Goal: Transaction & Acquisition: Purchase product/service

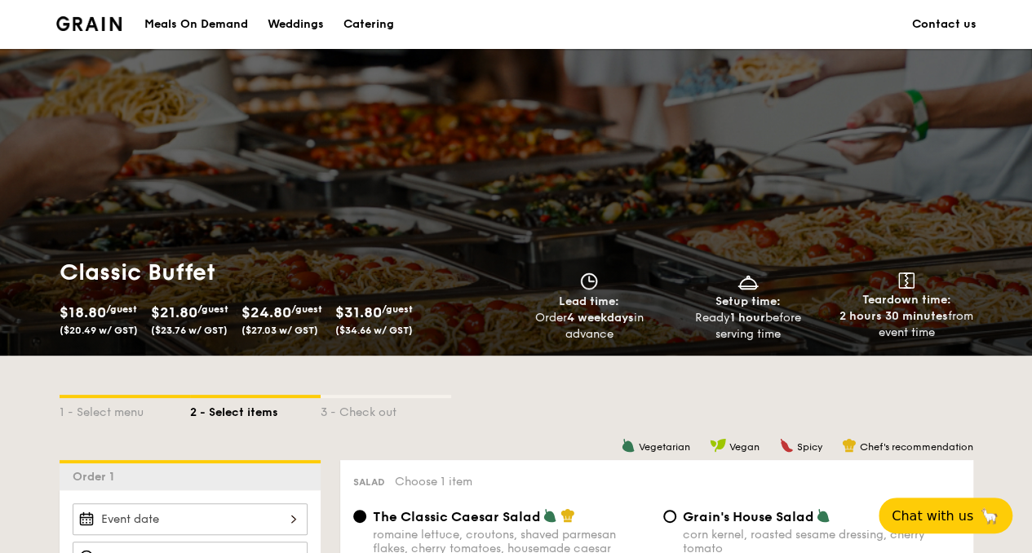
scroll to position [246, 0]
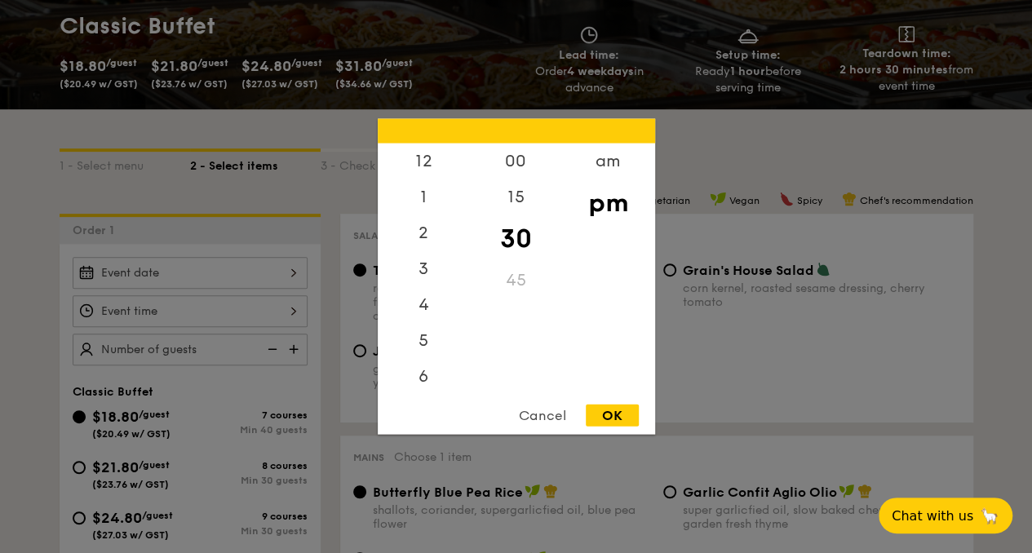
click at [308, 295] on div "12 1 2 3 4 5 6 7 8 9 10 11 00 15 30 45 am pm Cancel OK" at bounding box center [190, 311] width 235 height 32
click at [420, 338] on div "10" at bounding box center [424, 339] width 92 height 36
click at [416, 337] on div "10" at bounding box center [424, 339] width 92 height 36
click at [423, 339] on div "10" at bounding box center [424, 339] width 92 height 36
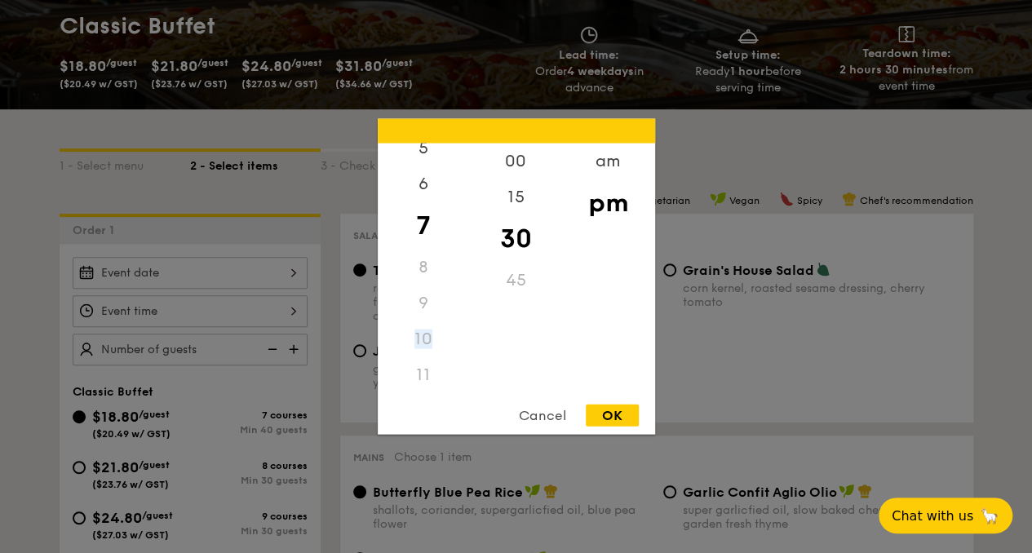
click at [423, 334] on div "10" at bounding box center [424, 339] width 92 height 36
click at [613, 166] on div "am" at bounding box center [608, 167] width 92 height 47
click at [418, 337] on div "10" at bounding box center [424, 333] width 92 height 47
click at [517, 203] on div "15" at bounding box center [516, 197] width 92 height 36
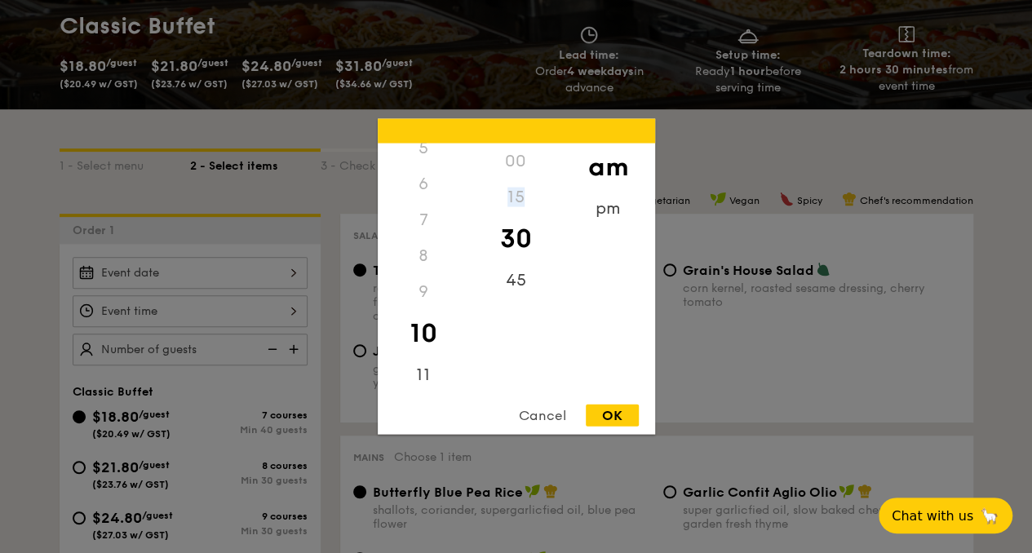
click at [517, 203] on div "15" at bounding box center [516, 197] width 92 height 36
click at [514, 242] on div "30" at bounding box center [516, 238] width 92 height 47
click at [609, 423] on div "OK" at bounding box center [612, 416] width 53 height 22
type input "10:30AM"
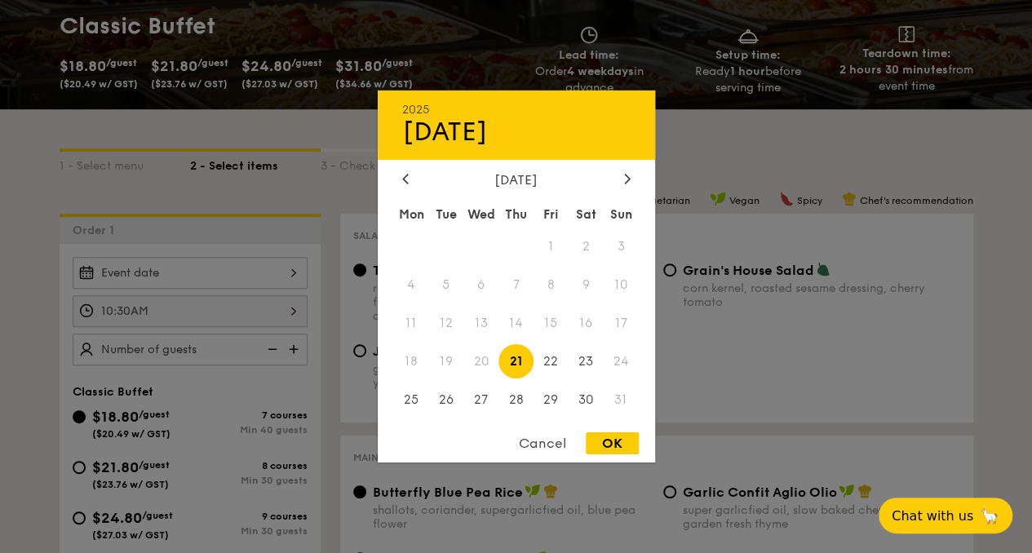
click at [308, 257] on div "2025 Aug [DATE] Tue Wed Thu Fri Sat Sun 1 2 3 4 5 6 7 8 9 10 11 12 13 14 15 16 …" at bounding box center [190, 273] width 235 height 32
click at [626, 179] on icon at bounding box center [627, 178] width 7 height 11
click at [615, 255] on span "7" at bounding box center [621, 246] width 35 height 35
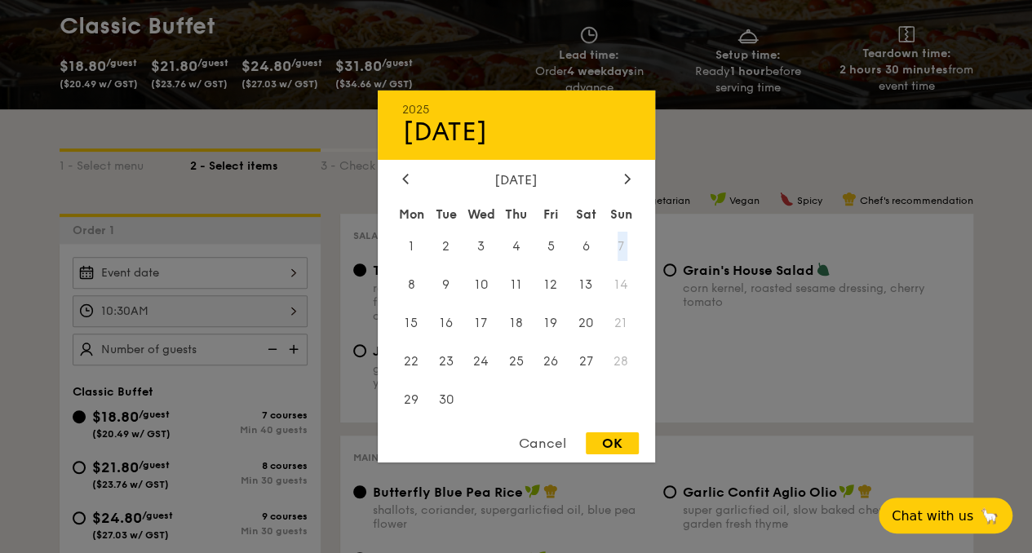
click at [615, 255] on span "7" at bounding box center [621, 246] width 35 height 35
click at [627, 241] on span "7" at bounding box center [621, 246] width 35 height 35
click at [627, 236] on span "7" at bounding box center [621, 246] width 35 height 35
click at [622, 238] on span "7" at bounding box center [621, 246] width 35 height 35
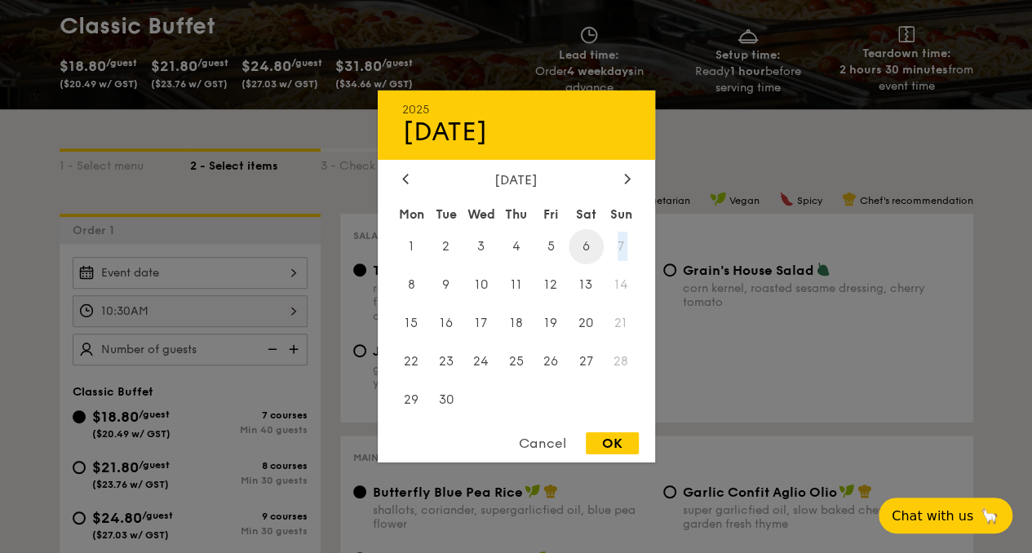
drag, startPoint x: 622, startPoint y: 238, endPoint x: 592, endPoint y: 246, distance: 30.5
click at [592, 246] on div "Mon Tue Wed Thu Fri Sat Sun 1 2 3 4 5 6 7 8 9 10 11 12 13 14 15 16 17 18 19 20 …" at bounding box center [516, 310] width 277 height 220
click at [592, 246] on span "6" at bounding box center [586, 246] width 35 height 35
click at [604, 441] on div "OK" at bounding box center [612, 443] width 53 height 22
type input "[DATE]"
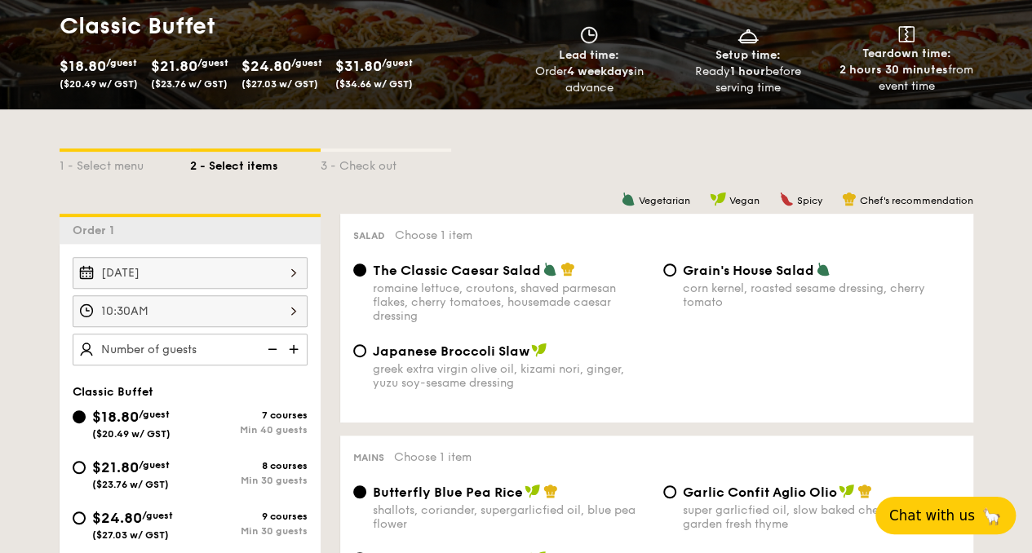
click at [950, 506] on button "Chat with us 🦙" at bounding box center [945, 516] width 140 height 38
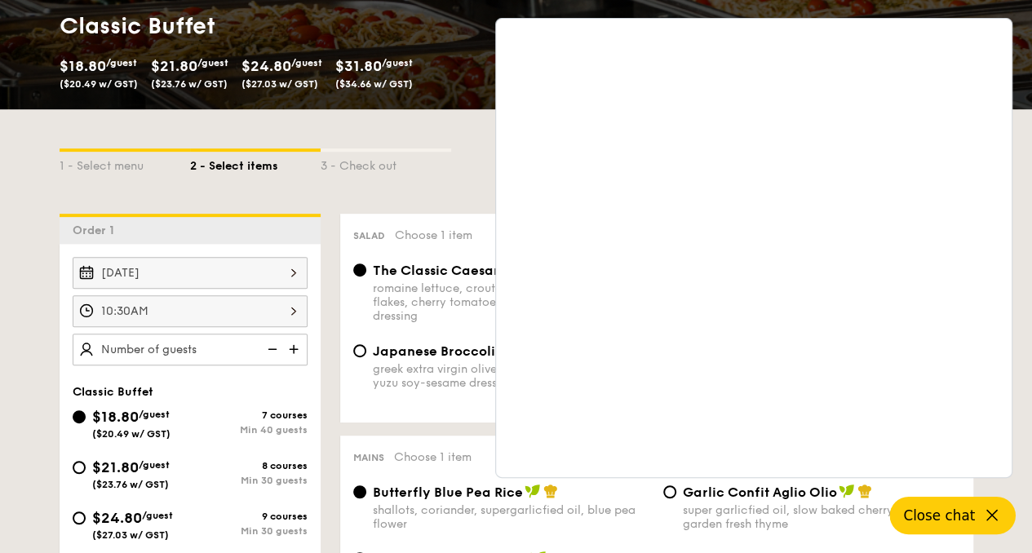
click at [278, 244] on div "[DATE] 10:30AM Classic Buffet $18.80 /guest ($20.49 w/ GST) 7 courses Min 40 gu…" at bounding box center [190, 480] width 261 height 472
click at [950, 507] on span "Close chat" at bounding box center [939, 515] width 72 height 16
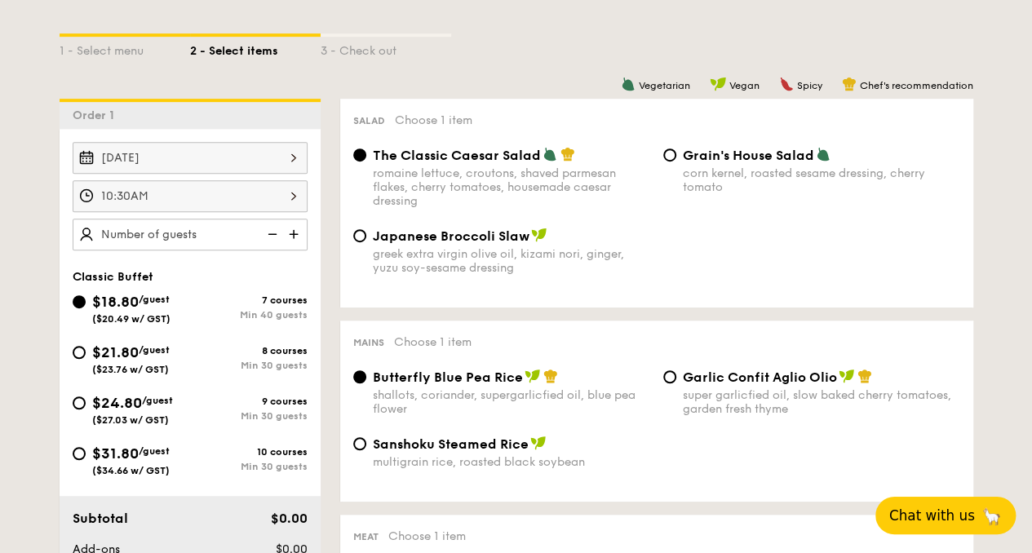
scroll to position [366, 0]
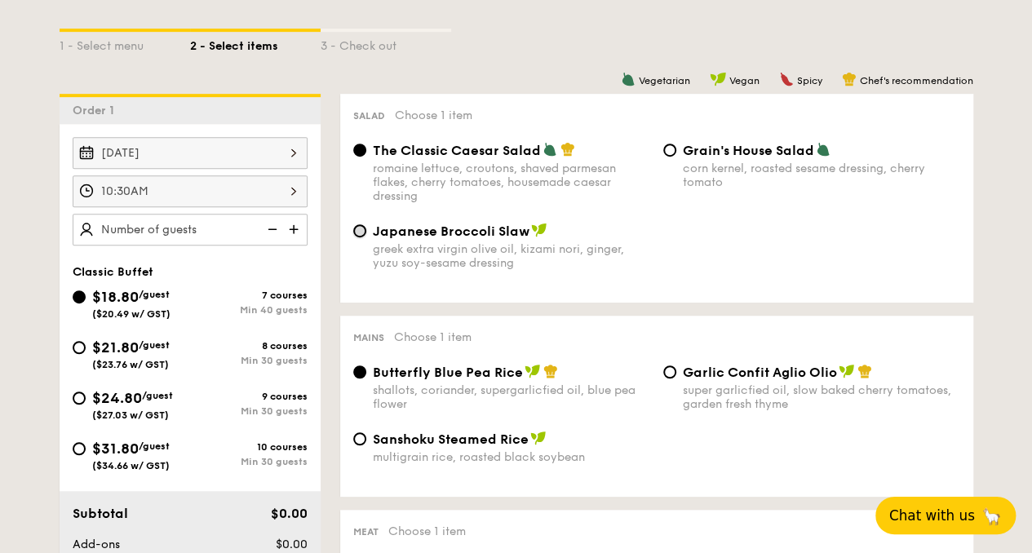
click at [366, 224] on input "Japanese Broccoli Slaw greek extra virgin olive oil, kizami [PERSON_NAME], yuzu…" at bounding box center [359, 230] width 13 height 13
radio input "true"
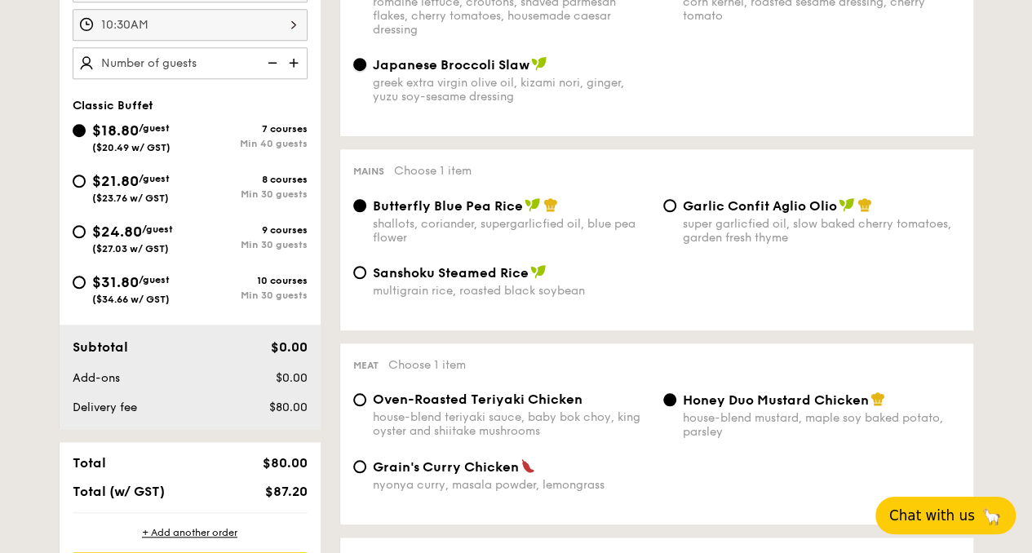
scroll to position [541, 0]
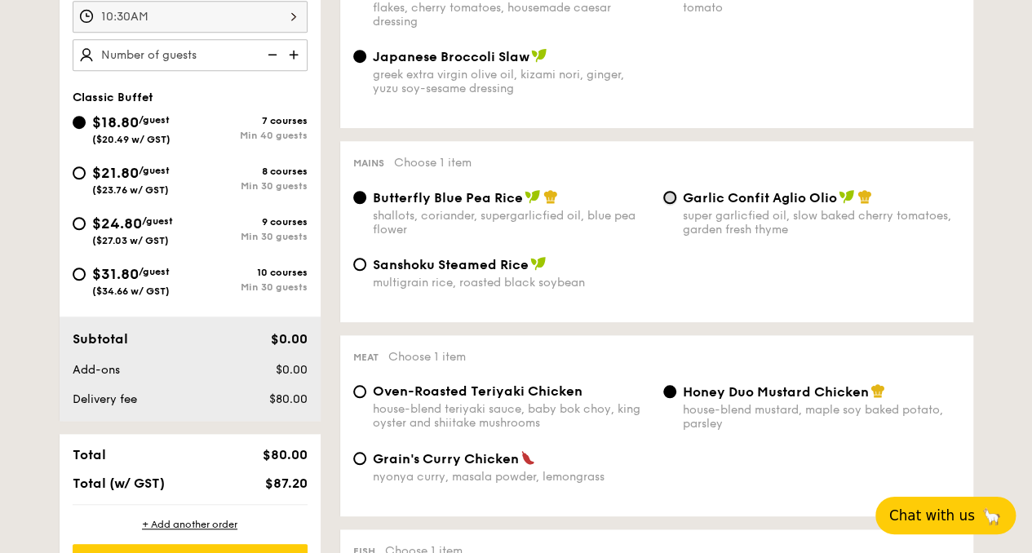
click at [663, 191] on input "Garlic Confit Aglio Olio super garlicfied oil, slow baked cherry tomatoes, gard…" at bounding box center [669, 197] width 13 height 13
radio input "true"
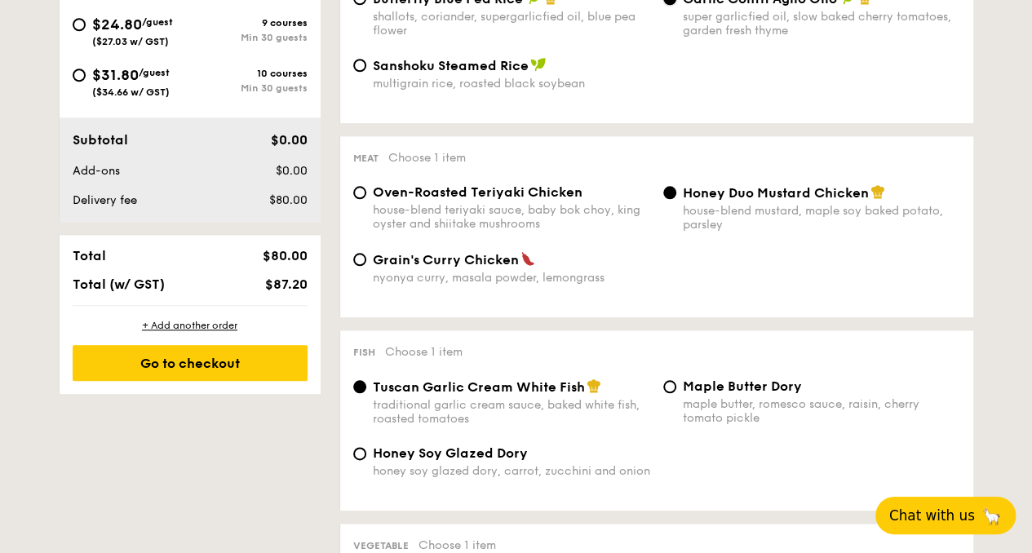
scroll to position [742, 0]
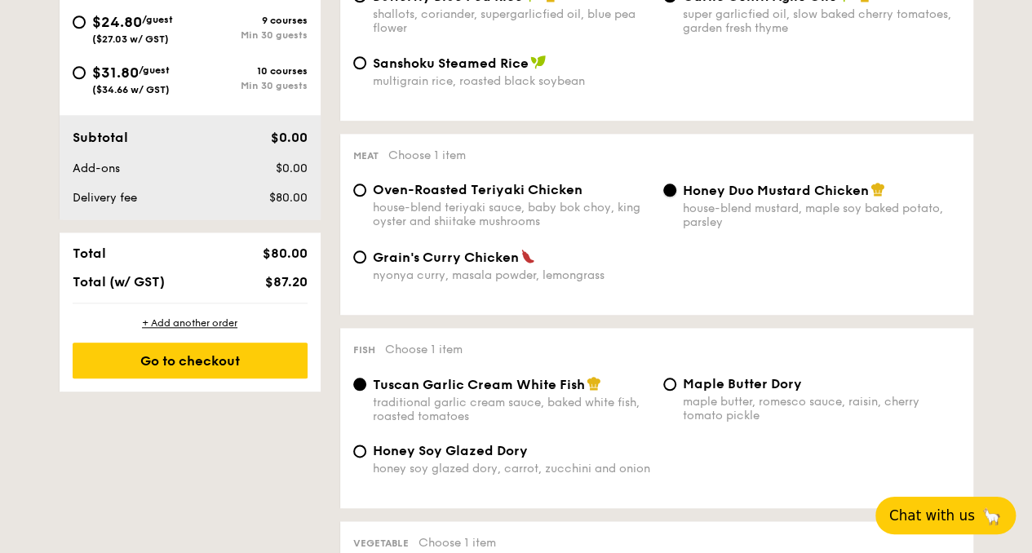
click at [667, 197] on input "Honey Duo Mustard Chicken house-blend mustard, maple soy baked potato, parsley" at bounding box center [669, 190] width 13 height 13
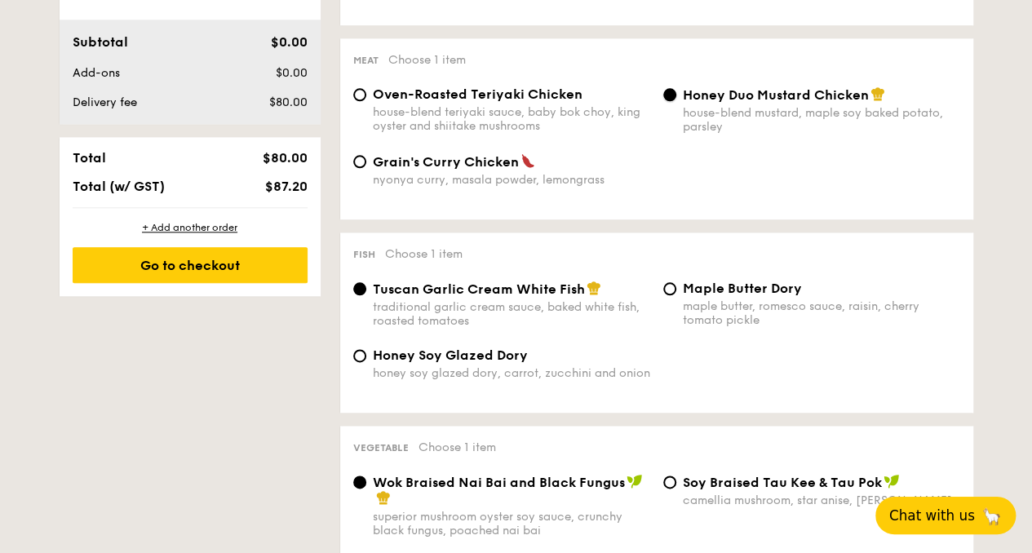
scroll to position [848, 0]
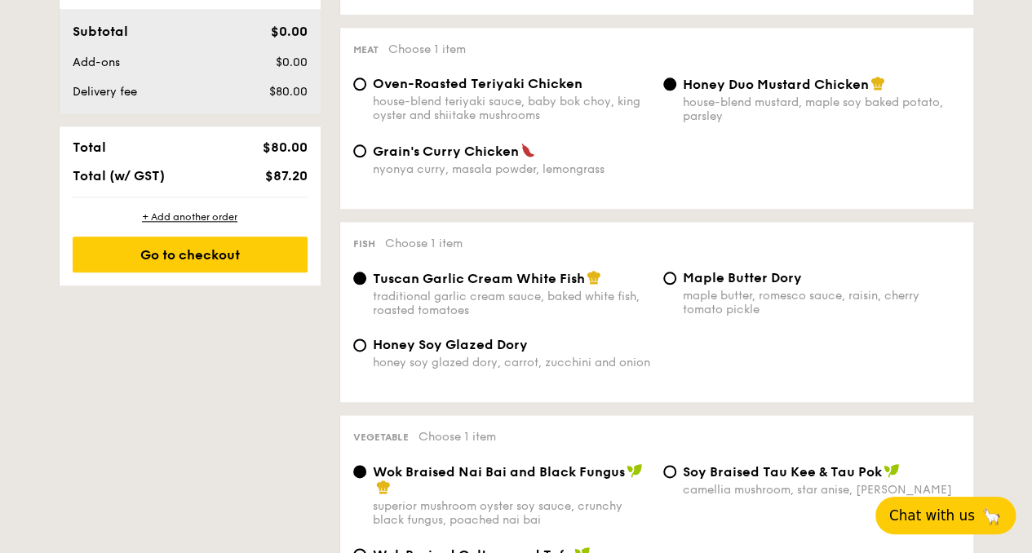
click at [663, 301] on label "Maple Butter Dory maple butter, romesco sauce, raisin, cherry tomato pickle" at bounding box center [811, 309] width 297 height 16
click at [663, 285] on input "Maple Butter Dory maple butter, romesco sauce, raisin, cherry tomato pickle" at bounding box center [669, 278] width 13 height 13
radio input "true"
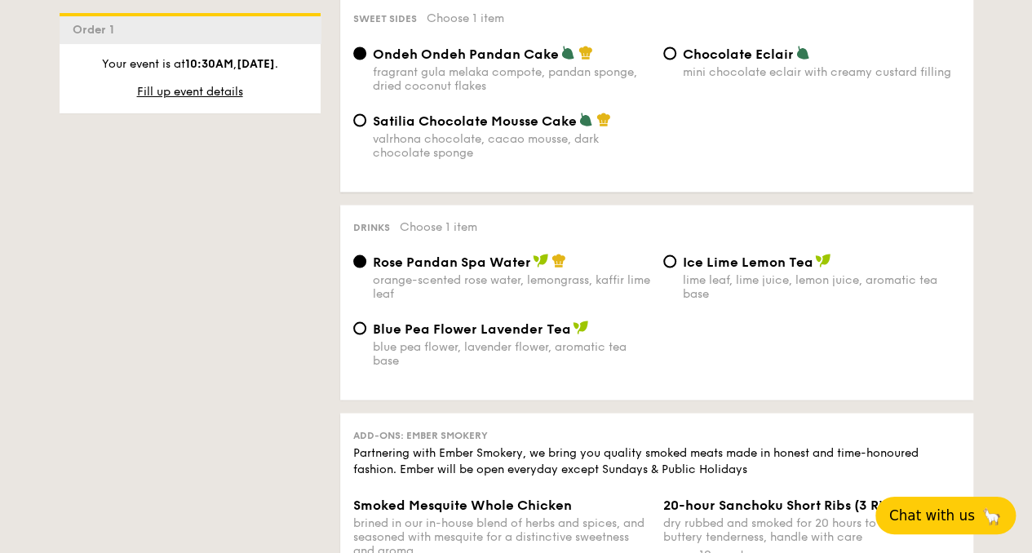
scroll to position [1492, 0]
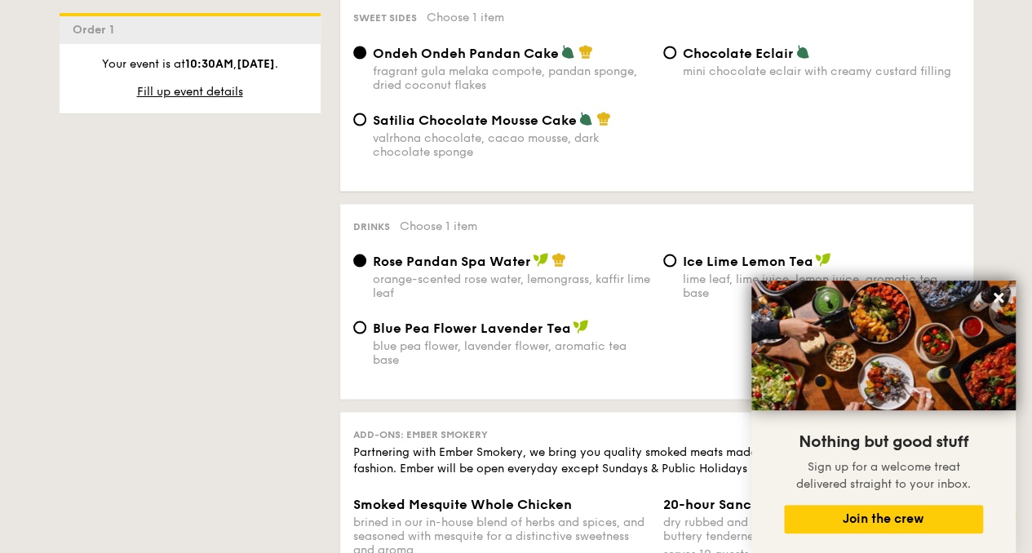
click at [473, 60] on span "Ondeh Ondeh Pandan Cake" at bounding box center [466, 53] width 186 height 16
click at [366, 59] on input "Ondeh Ondeh Pandan Cake fragrant [PERSON_NAME] melaka compote, pandan sponge, d…" at bounding box center [359, 52] width 13 height 13
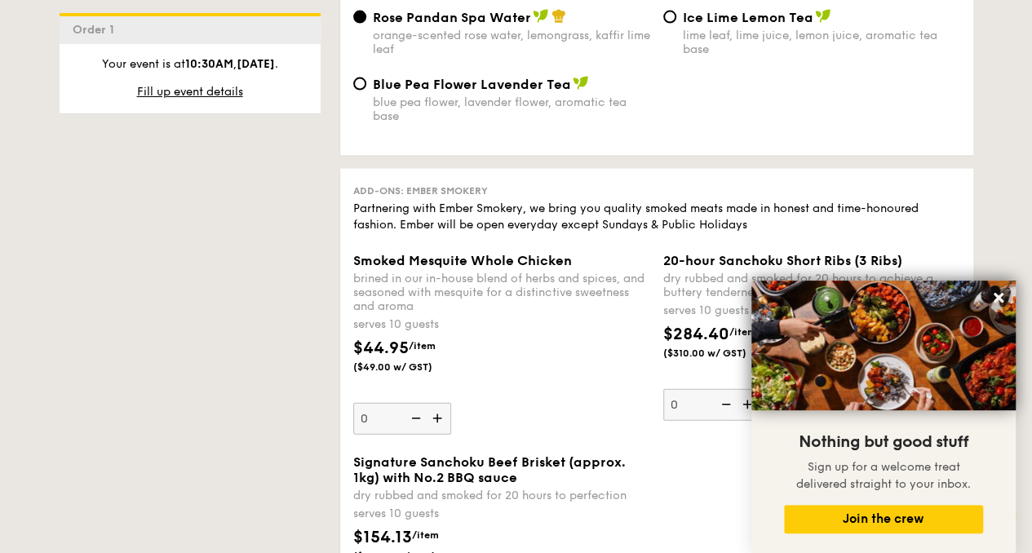
scroll to position [1739, 0]
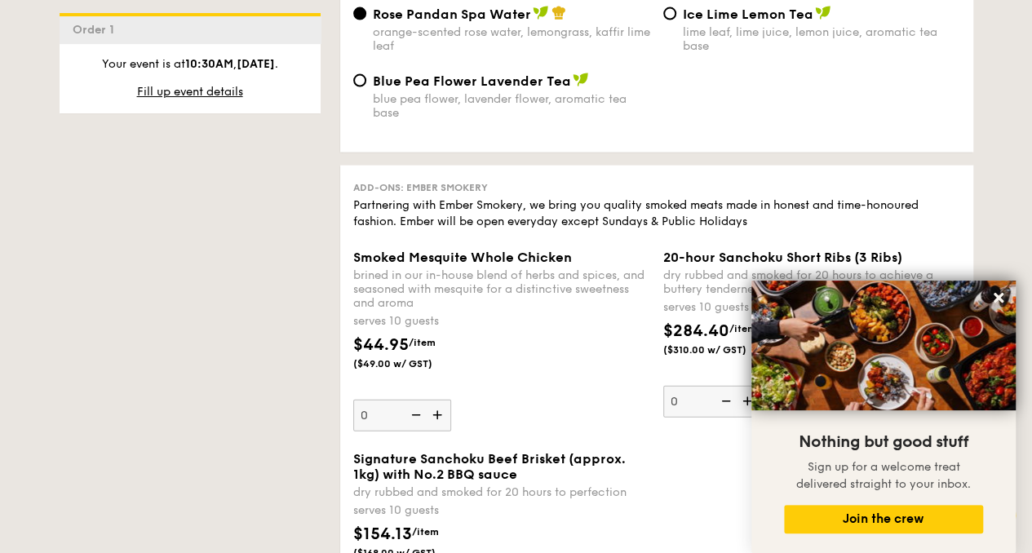
click at [995, 299] on icon at bounding box center [998, 297] width 15 height 15
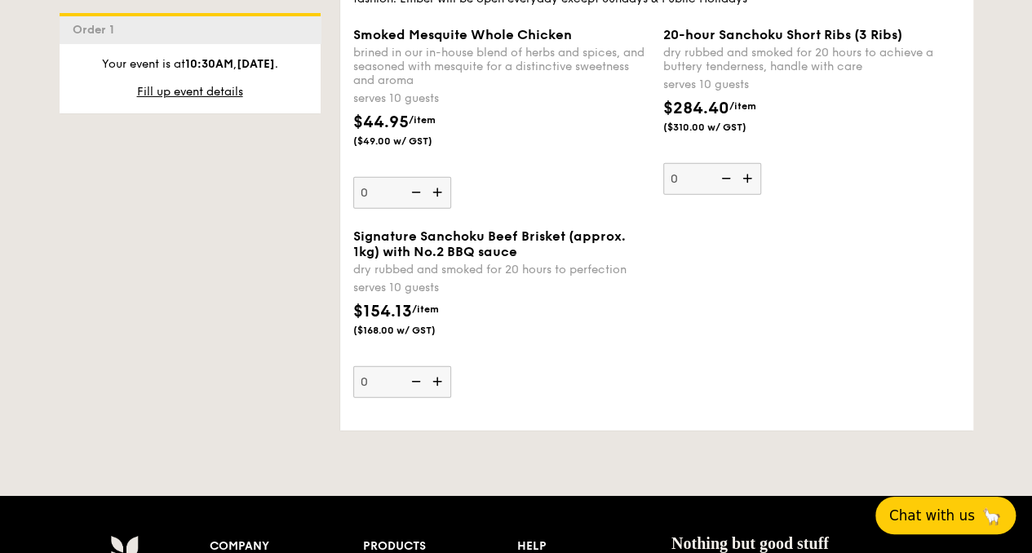
scroll to position [1974, 0]
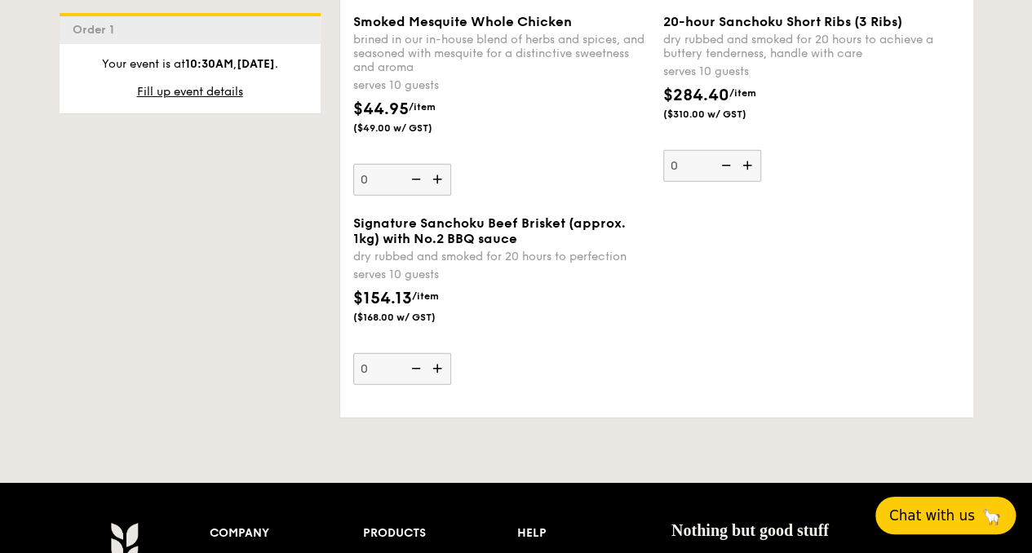
click at [451, 384] on img at bounding box center [439, 368] width 24 height 31
click at [451, 385] on input "0" at bounding box center [402, 369] width 98 height 32
type input "1"
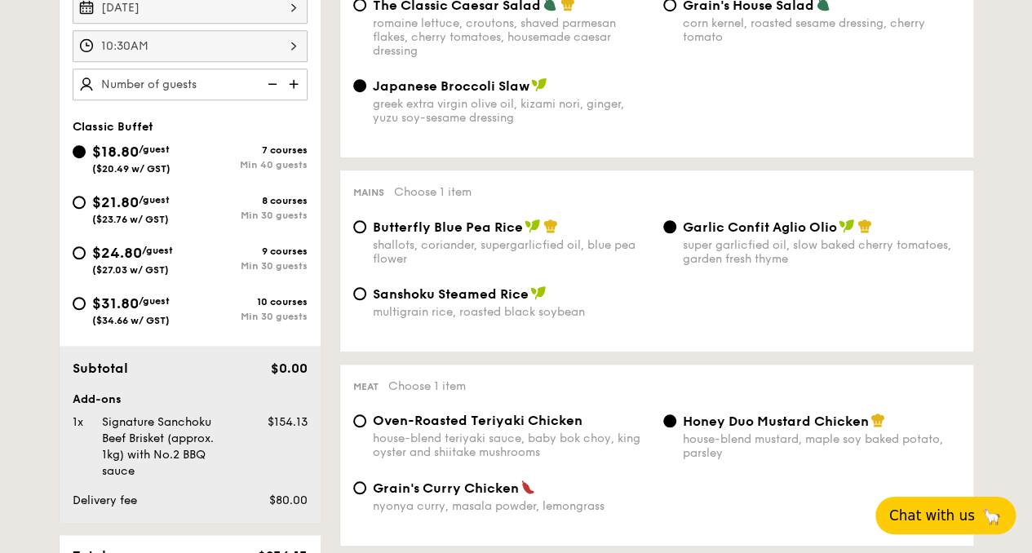
scroll to position [503, 0]
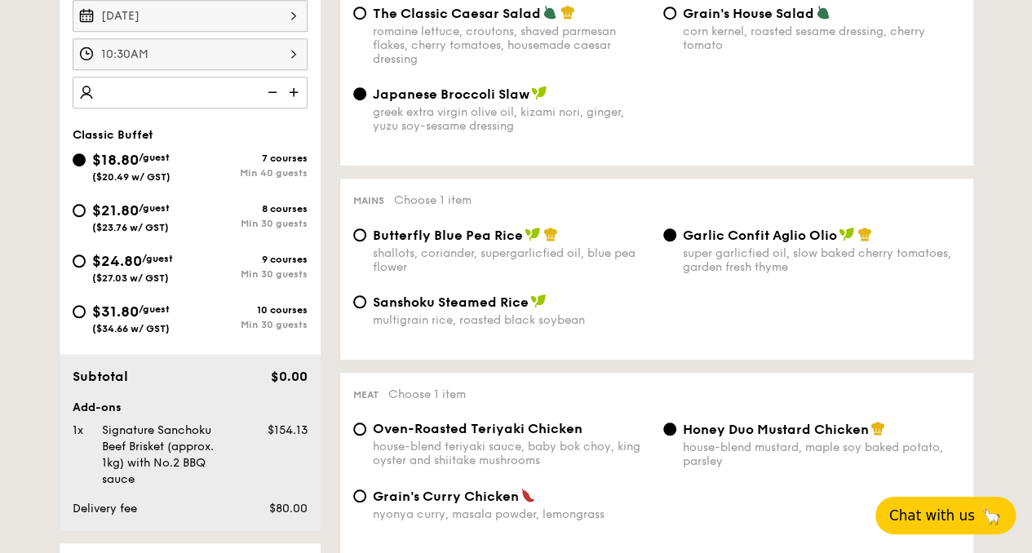
click at [308, 77] on input "number" at bounding box center [190, 93] width 235 height 32
type input "40 guests"
click at [86, 204] on input "$21.80 /guest ($23.76 w/ GST) 8 courses Min 30 guests" at bounding box center [79, 210] width 13 height 13
radio input "true"
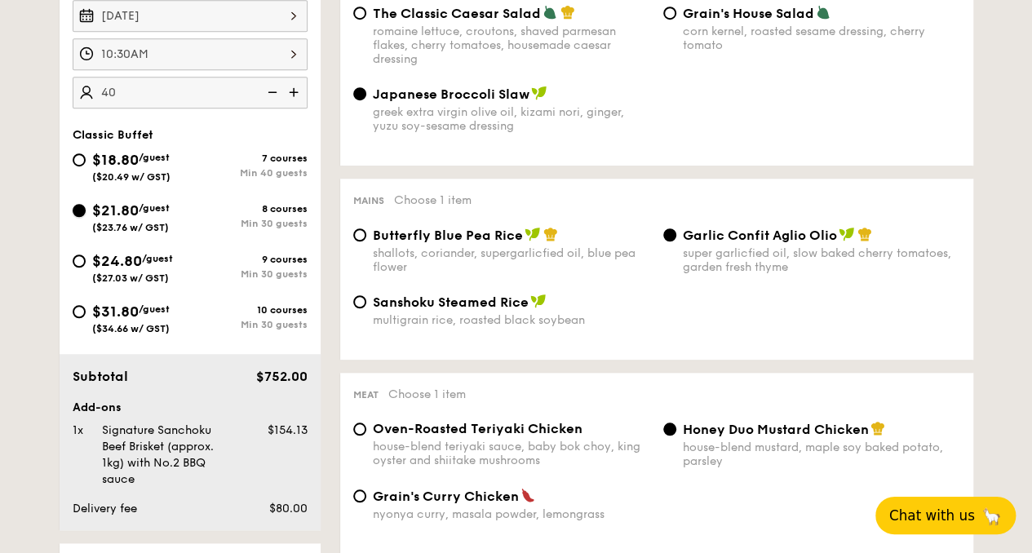
radio input "true"
radio input "false"
radio input "true"
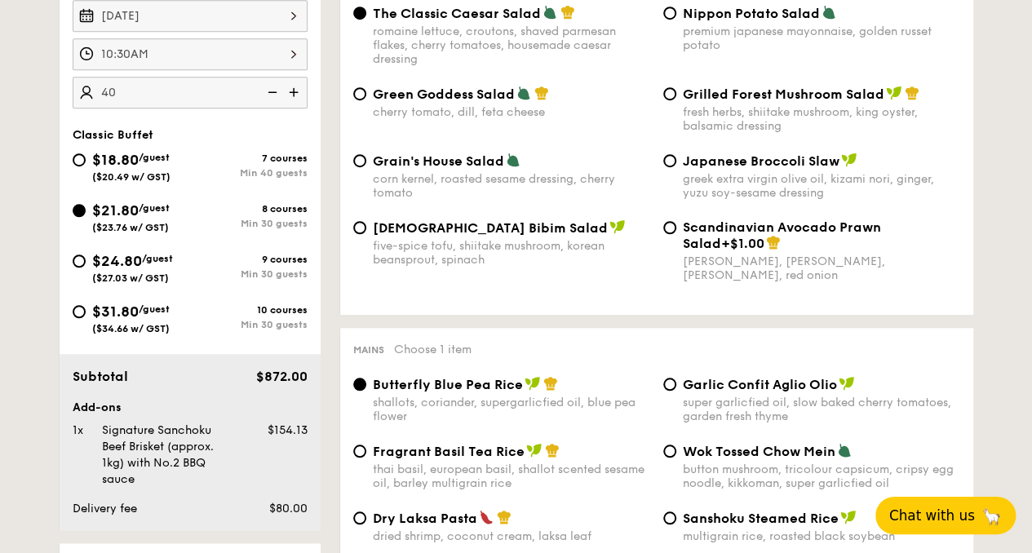
click at [237, 77] on input "40" at bounding box center [190, 93] width 235 height 32
type input "4"
type input "30 guests"
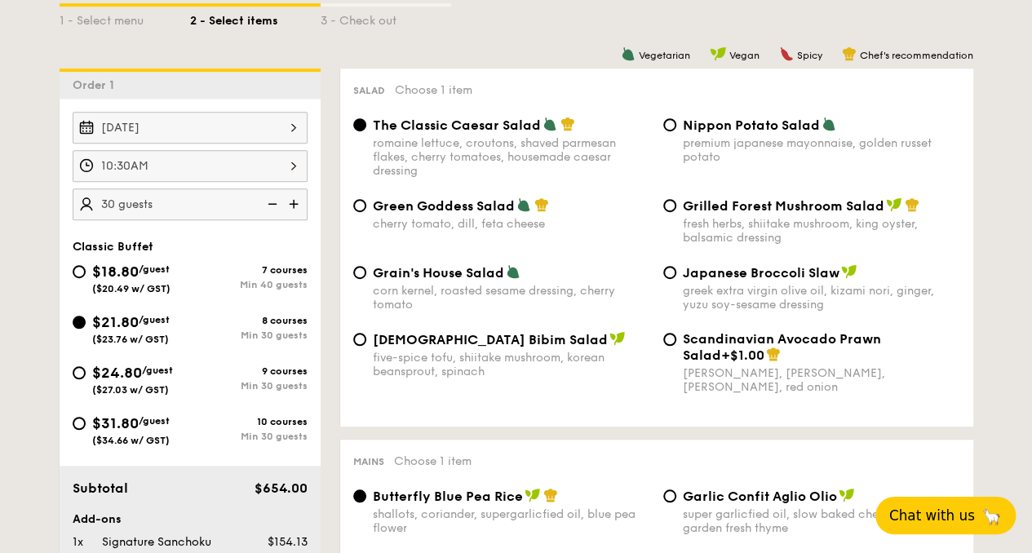
scroll to position [386, 0]
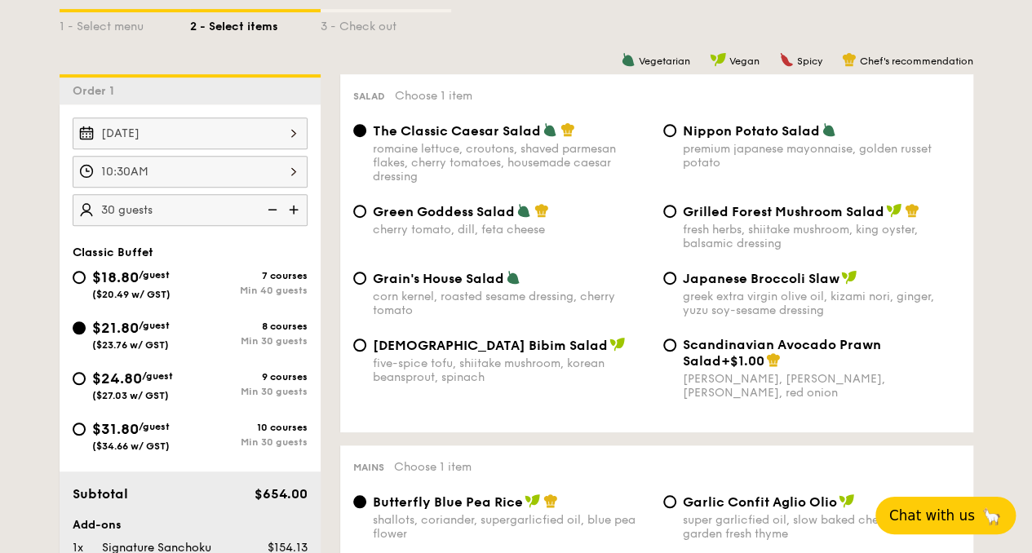
click at [486, 353] on span "[DEMOGRAPHIC_DATA] Bibim Salad" at bounding box center [490, 346] width 235 height 16
click at [366, 352] on input "Korean Bibim Salad five-spice tofu, shiitake mushroom, korean beansprout, spina…" at bounding box center [359, 345] width 13 height 13
radio input "true"
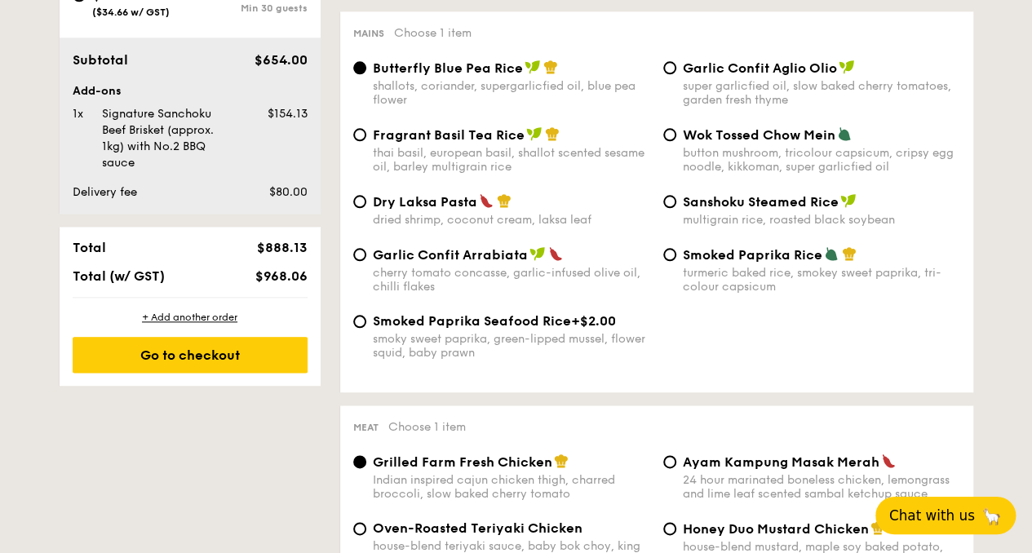
scroll to position [822, 0]
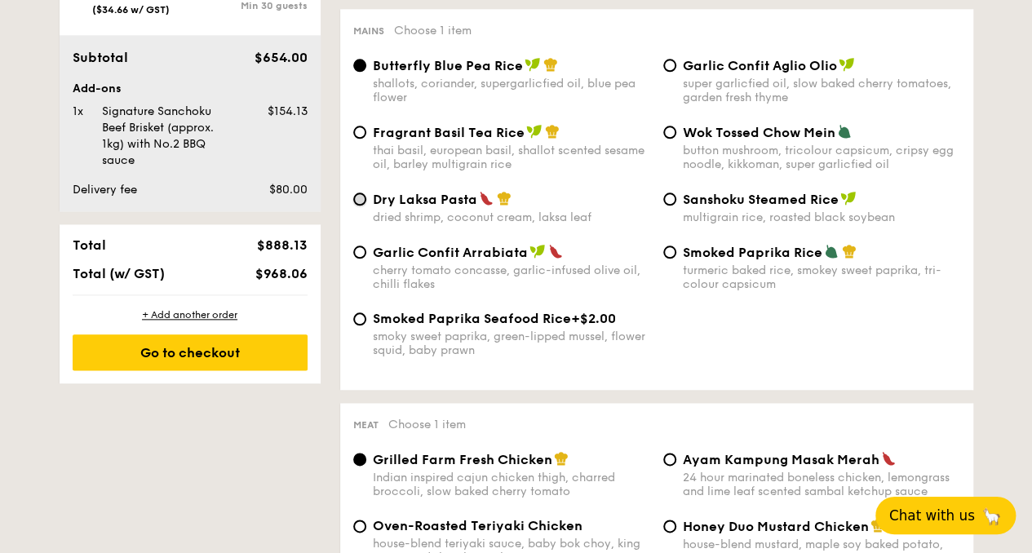
click at [366, 206] on input "Dry Laksa Pasta dried shrimp, coconut cream, laksa leaf" at bounding box center [359, 199] width 13 height 13
radio input "true"
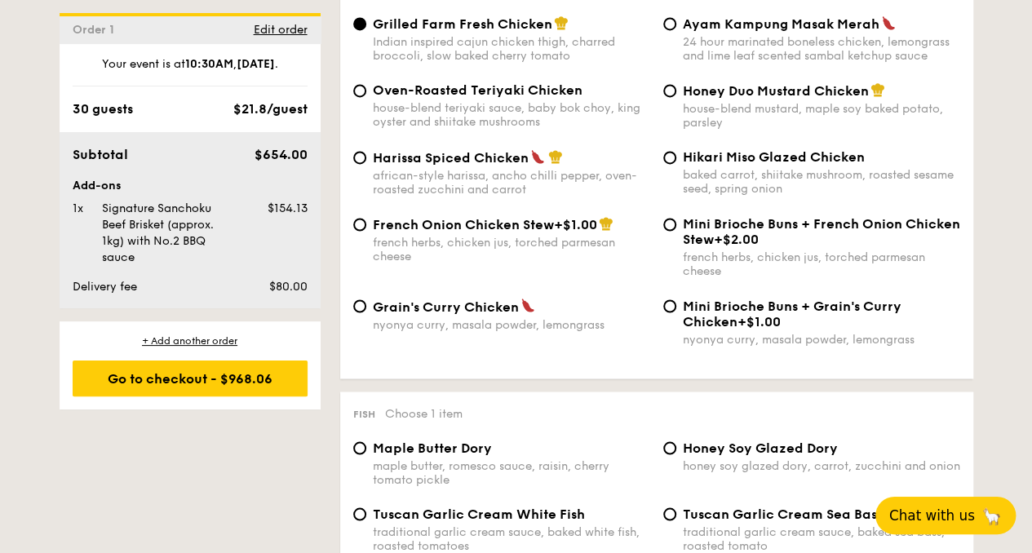
scroll to position [1259, 0]
click at [663, 96] on input "Honey Duo Mustard Chicken house-blend mustard, maple soy baked potato, parsley" at bounding box center [669, 89] width 13 height 13
radio input "true"
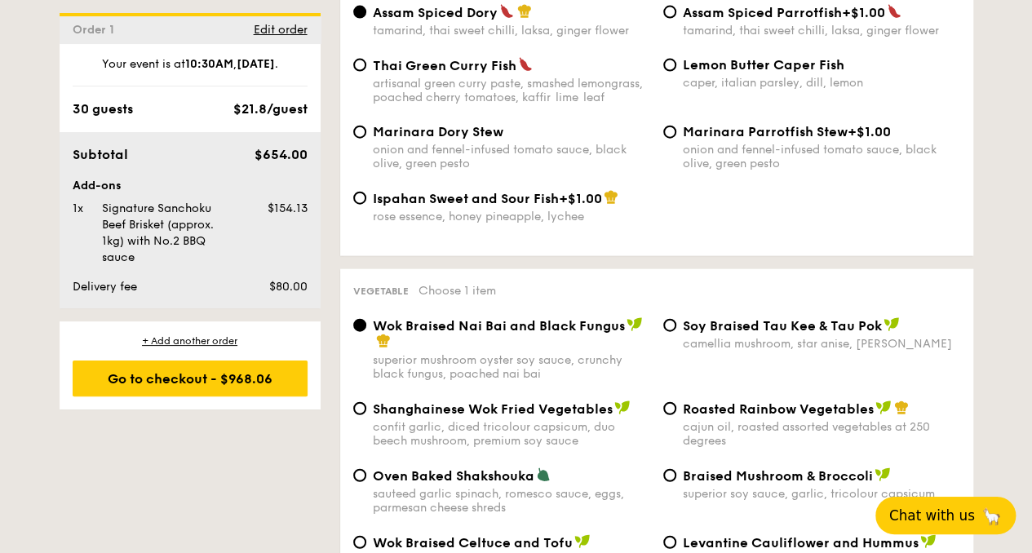
scroll to position [1825, 0]
radio input "true"
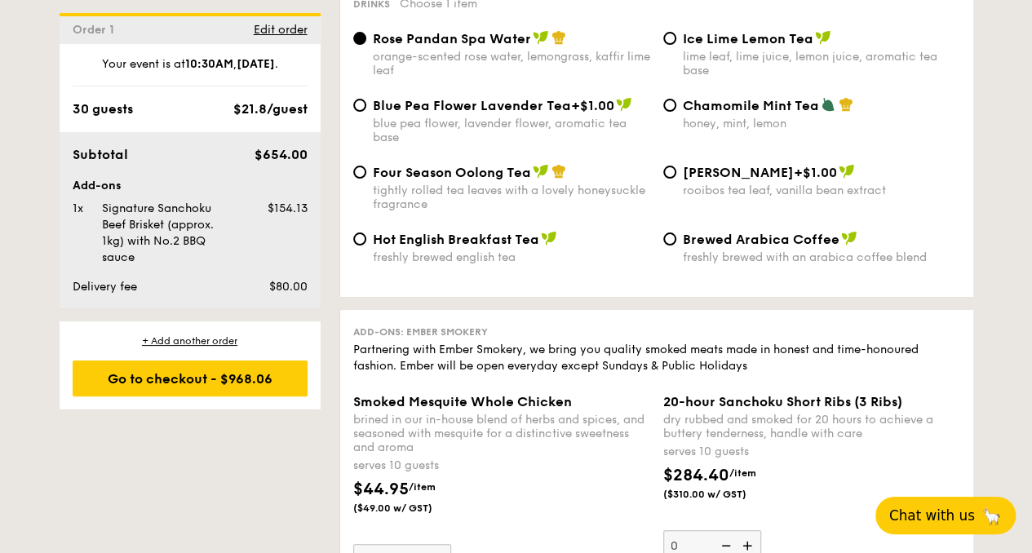
scroll to position [3194, 0]
drag, startPoint x: 486, startPoint y: 383, endPoint x: 468, endPoint y: 379, distance: 18.4
radio input "true"
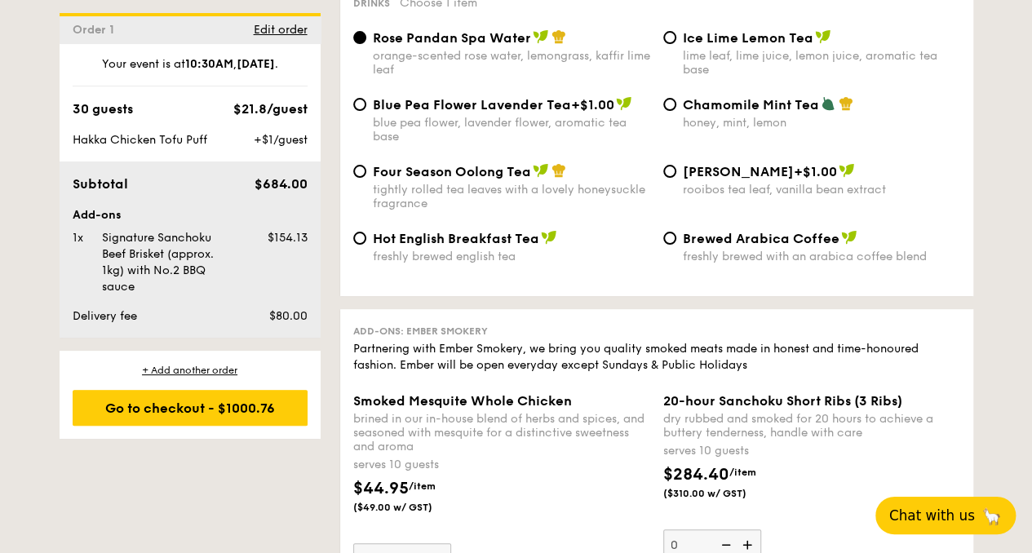
radio input "true"
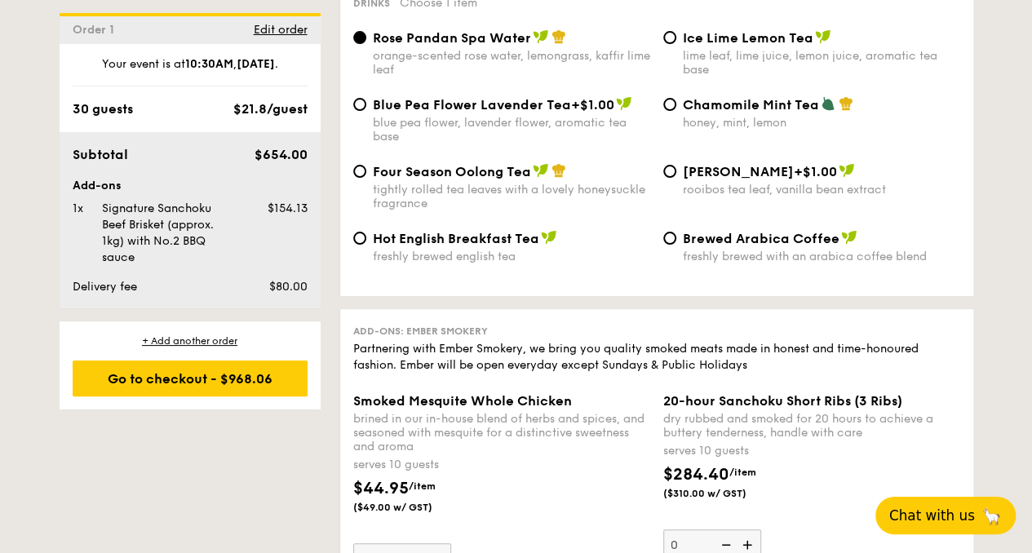
radio input "true"
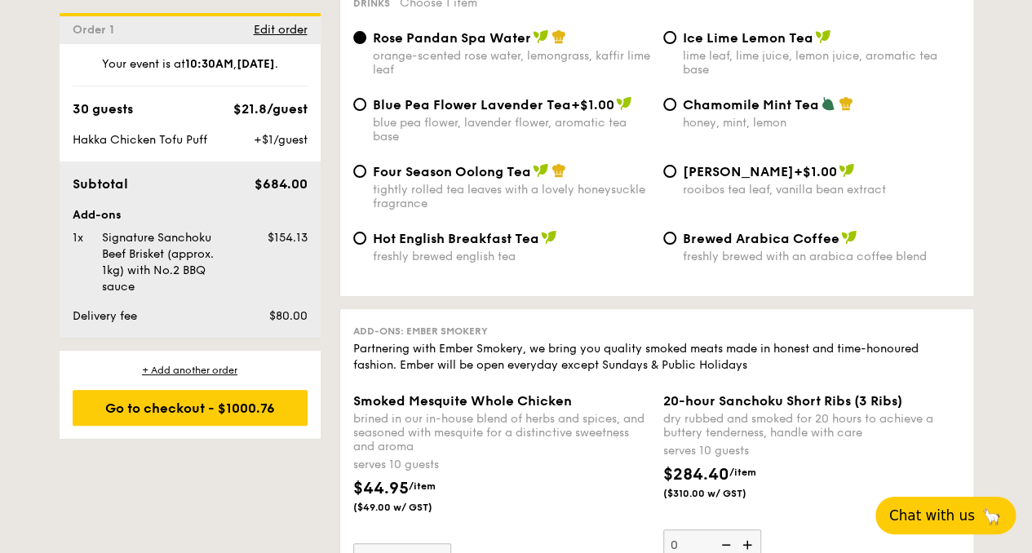
radio input "true"
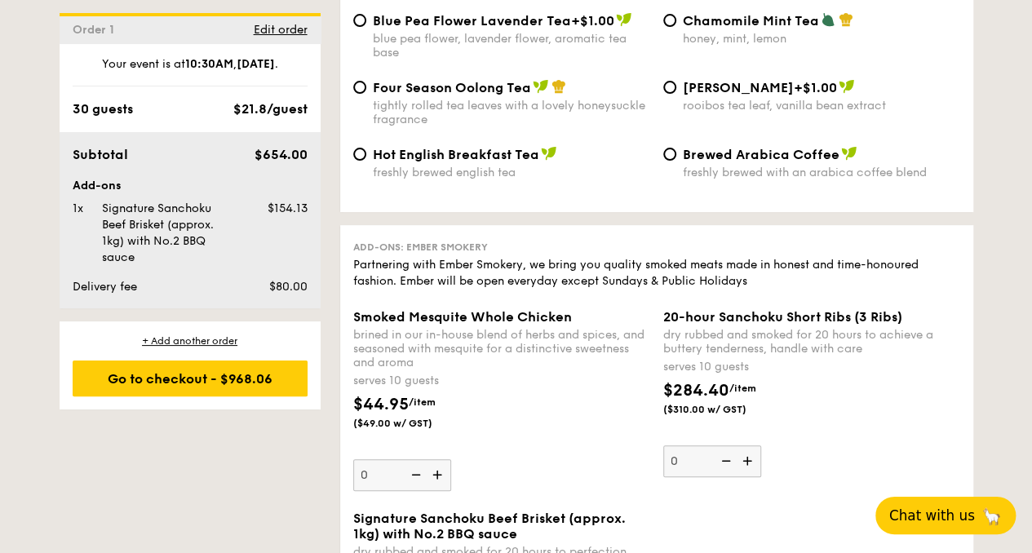
scroll to position [3277, 0]
click at [308, 24] on span "Edit order" at bounding box center [281, 30] width 54 height 14
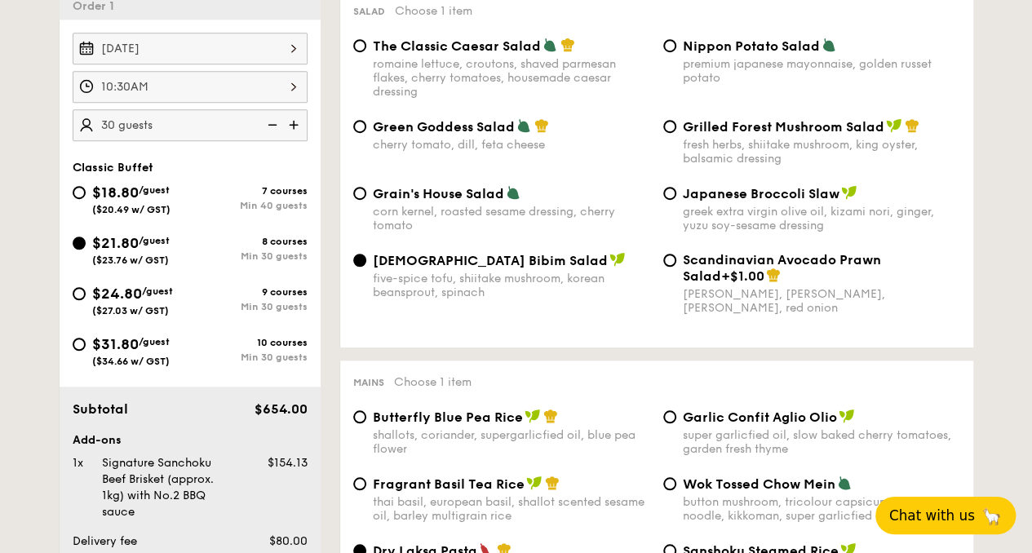
scroll to position [472, 0]
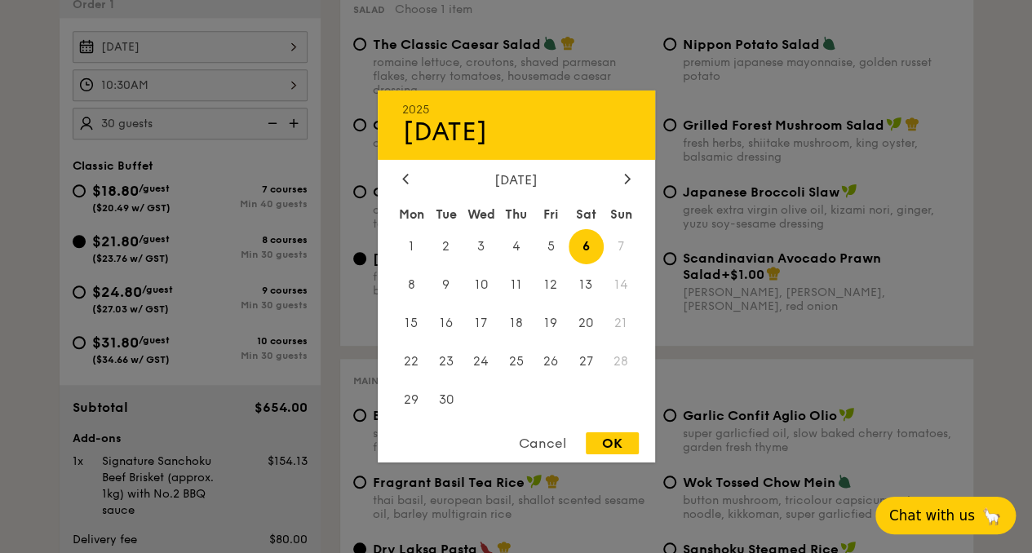
click at [308, 31] on div "[DATE] 2025 Sep [DATE] Tue Wed Thu Fri Sat Sun 1 2 3 4 5 6 7 8 9 10 11 12 13 14…" at bounding box center [190, 47] width 235 height 32
click at [614, 248] on span "7" at bounding box center [621, 246] width 35 height 35
click at [610, 438] on div "OK" at bounding box center [612, 443] width 53 height 22
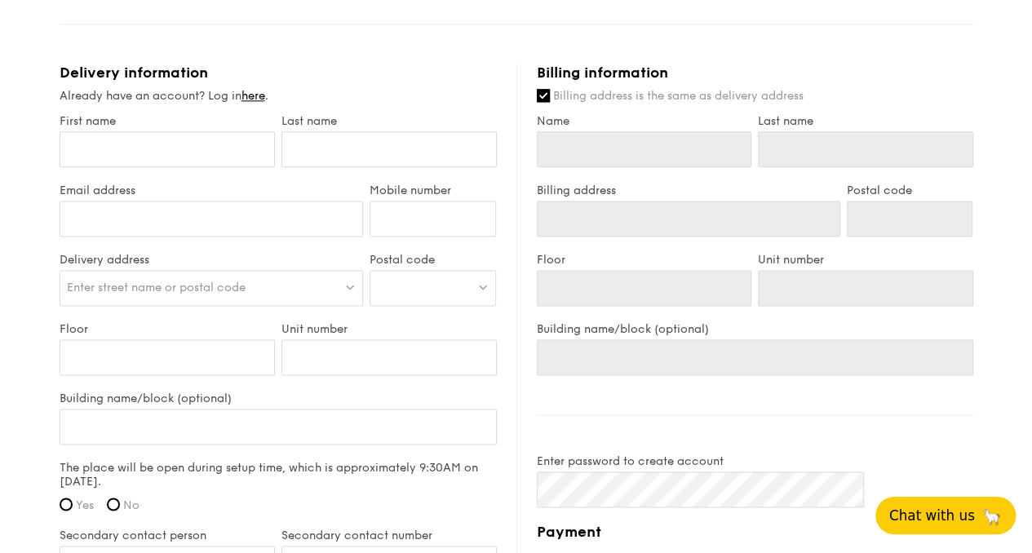
scroll to position [976, 0]
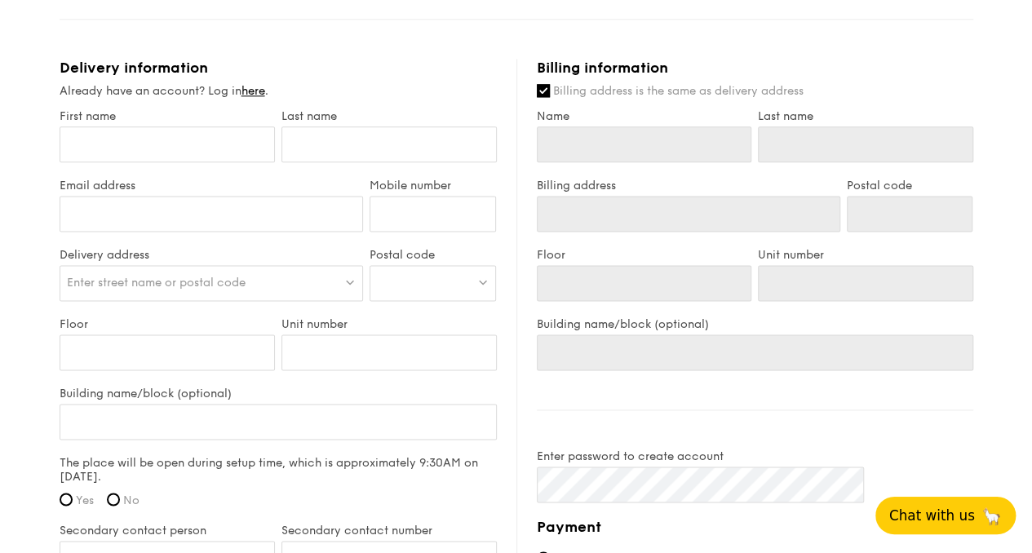
radio input "true"
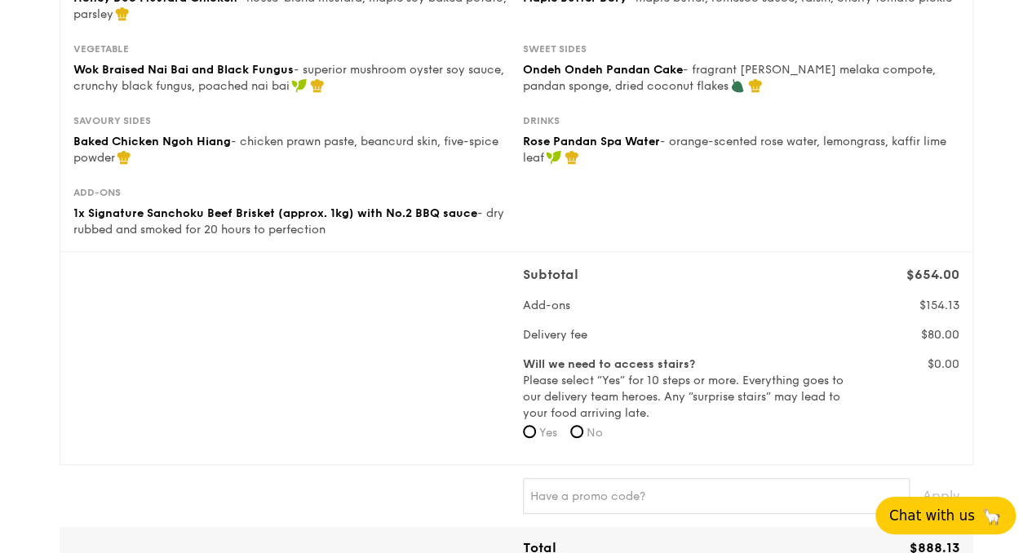
scroll to position [407, 0]
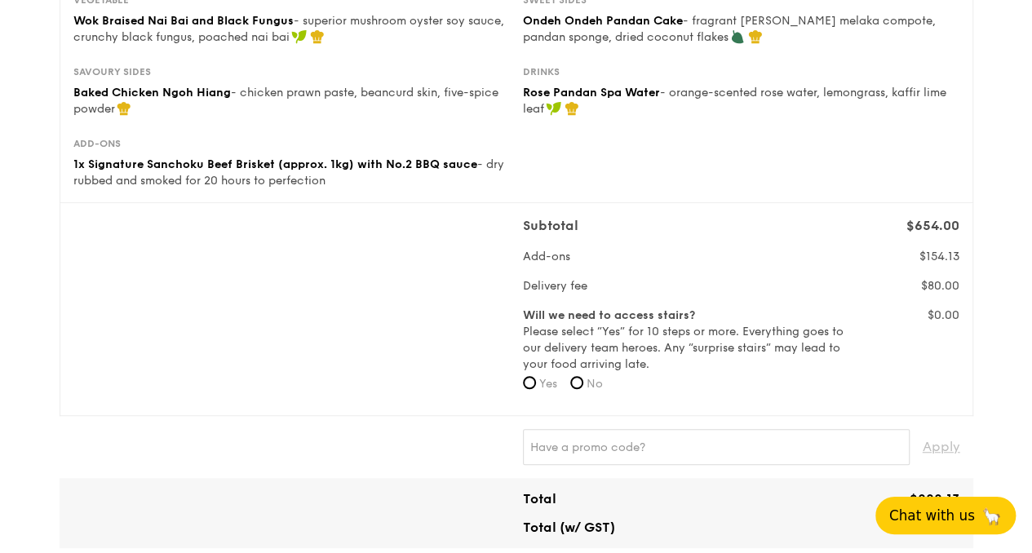
click at [915, 514] on span "Chat with us" at bounding box center [932, 515] width 86 height 16
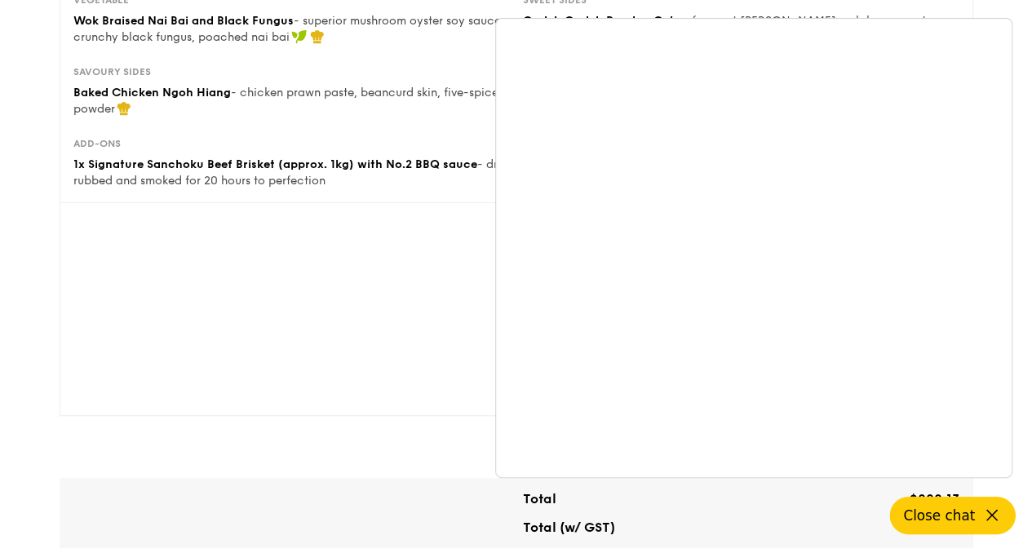
click at [224, 216] on div "Subtotal $654.00 Add-ons $154.13 Delivery fee $80.00 Will we need to access sta…" at bounding box center [516, 309] width 899 height 186
click at [126, 172] on div "1 - Select menu 2 - Select items 3 - Check out Classic Buffet $21.80 /guest ($2…" at bounding box center [516, 542] width 1032 height 1899
click at [959, 516] on span "Close chat" at bounding box center [939, 515] width 72 height 16
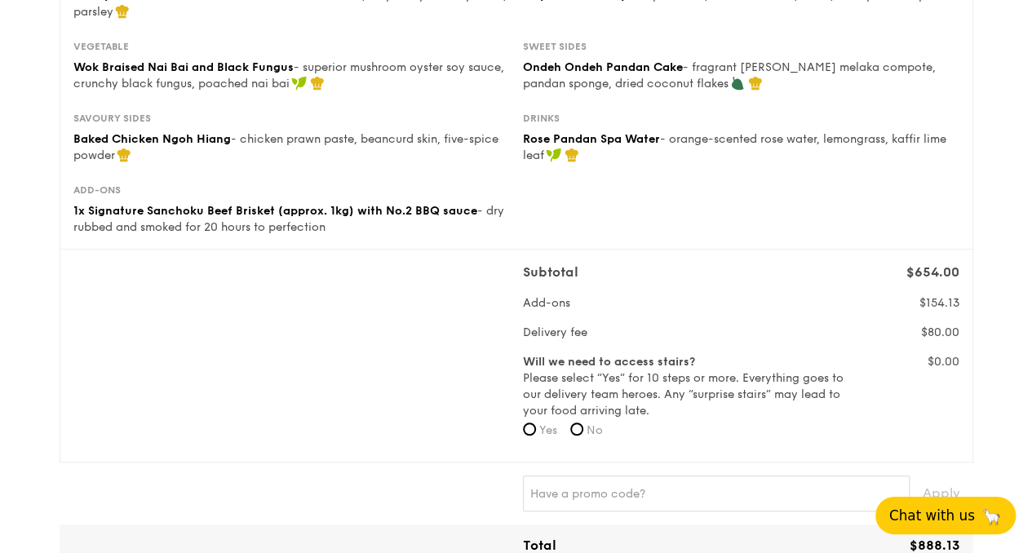
scroll to position [0, 0]
